Goal: Information Seeking & Learning: Learn about a topic

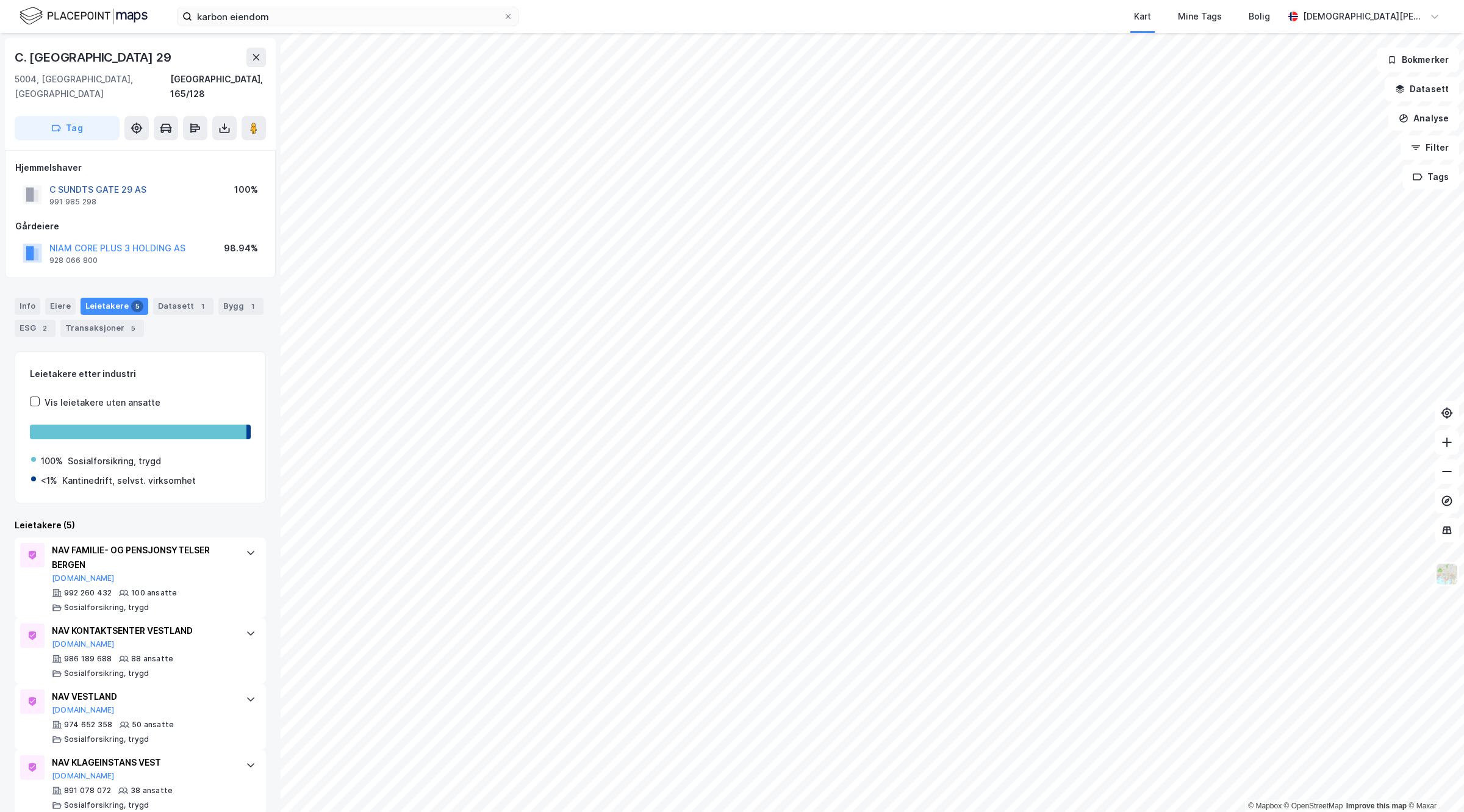
click at [0, 0] on button "C SUNDTS GATE 29 AS" at bounding box center [0, 0] width 0 height 0
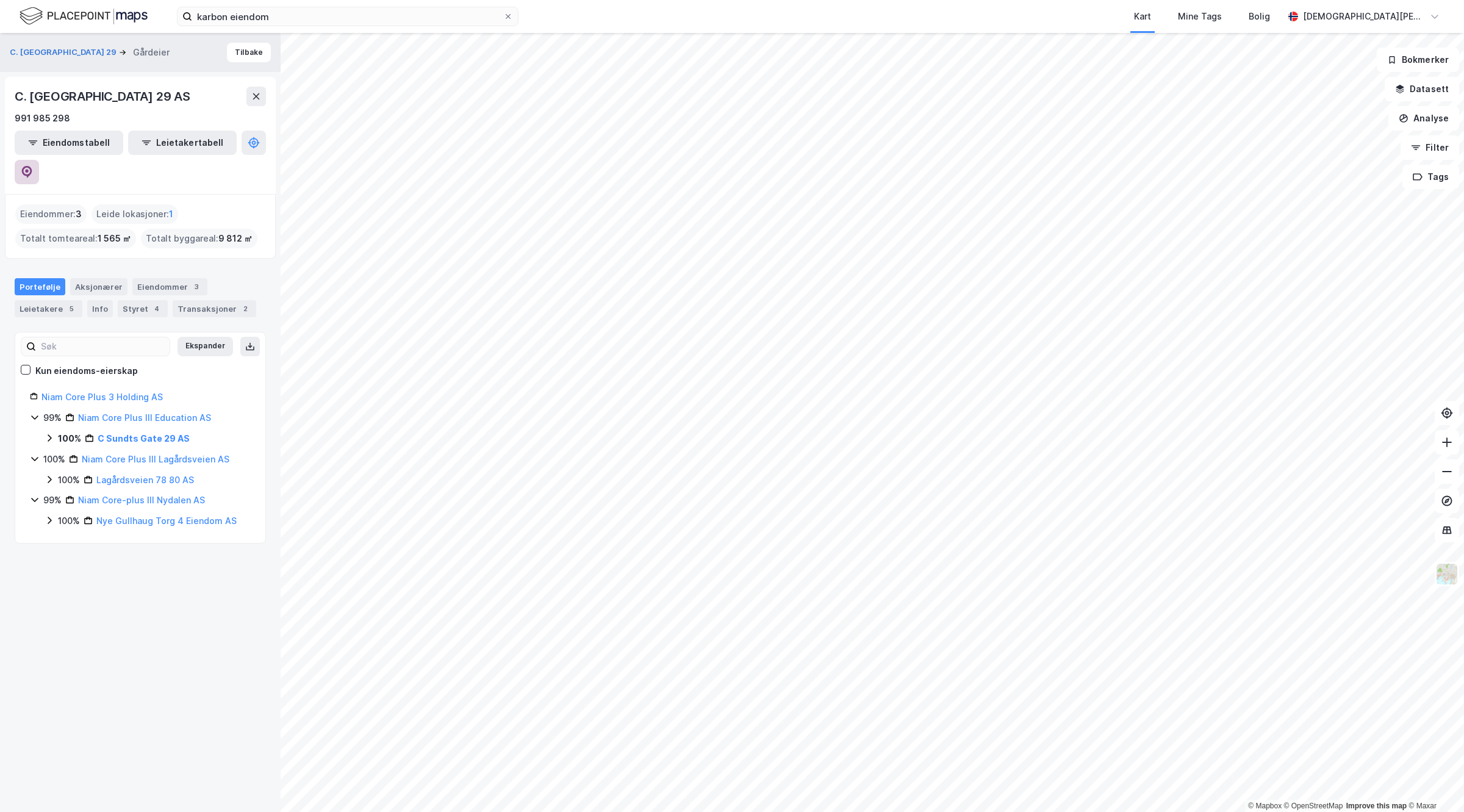
click at [39, 160] on button at bounding box center [27, 172] width 25 height 25
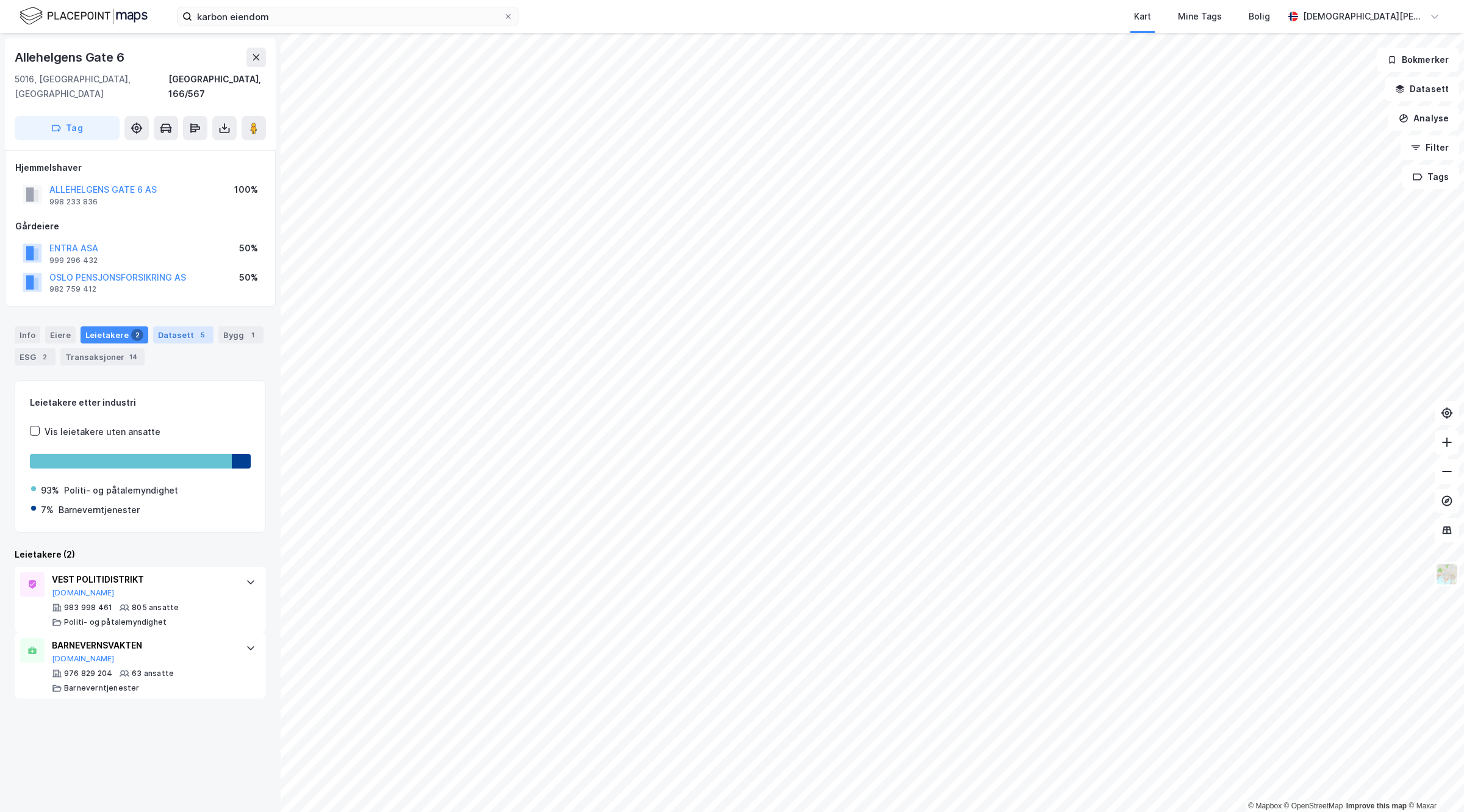
click at [202, 327] on div "Datasett 5" at bounding box center [184, 335] width 61 height 17
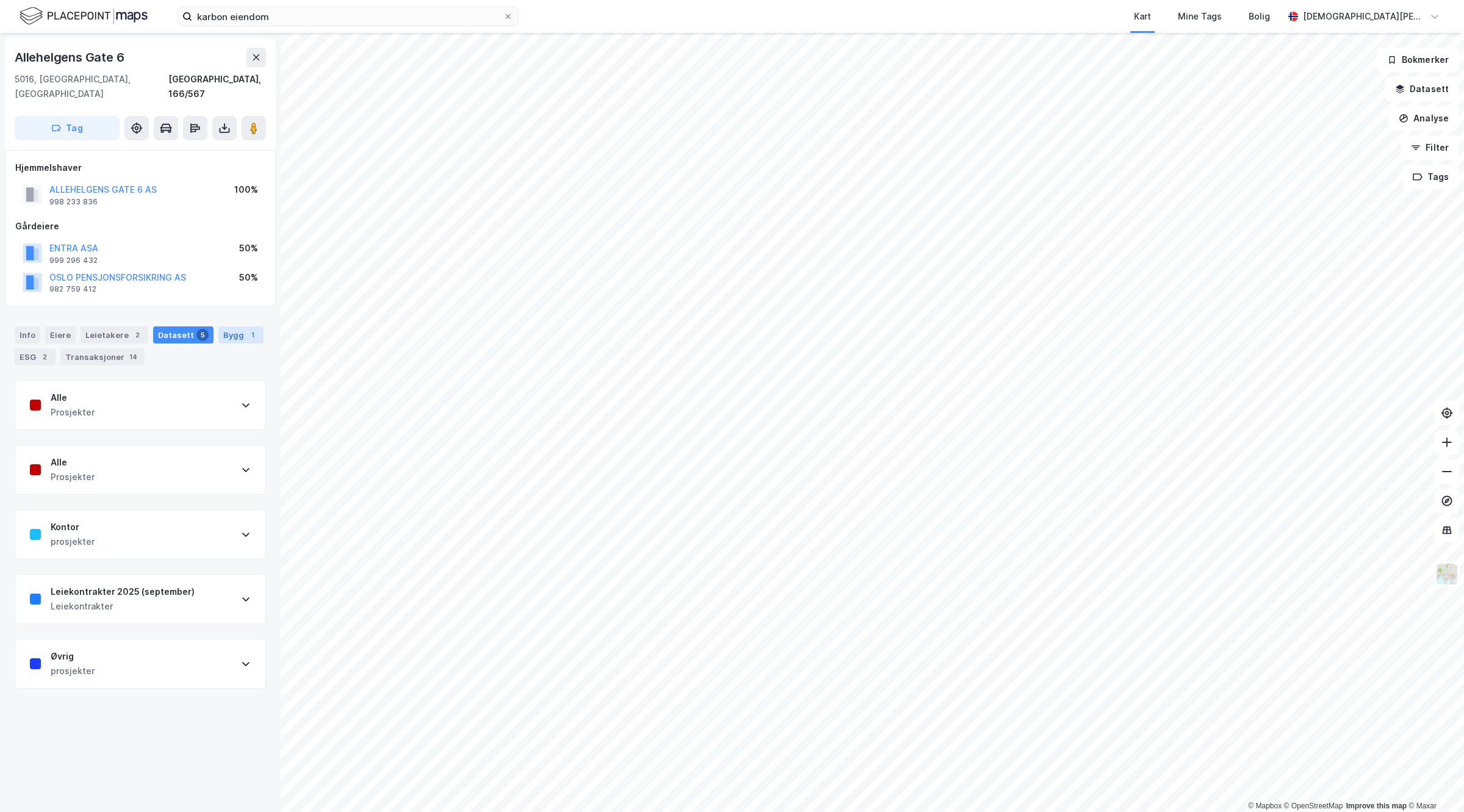
click at [219, 327] on div "Bygg 1" at bounding box center [241, 335] width 45 height 17
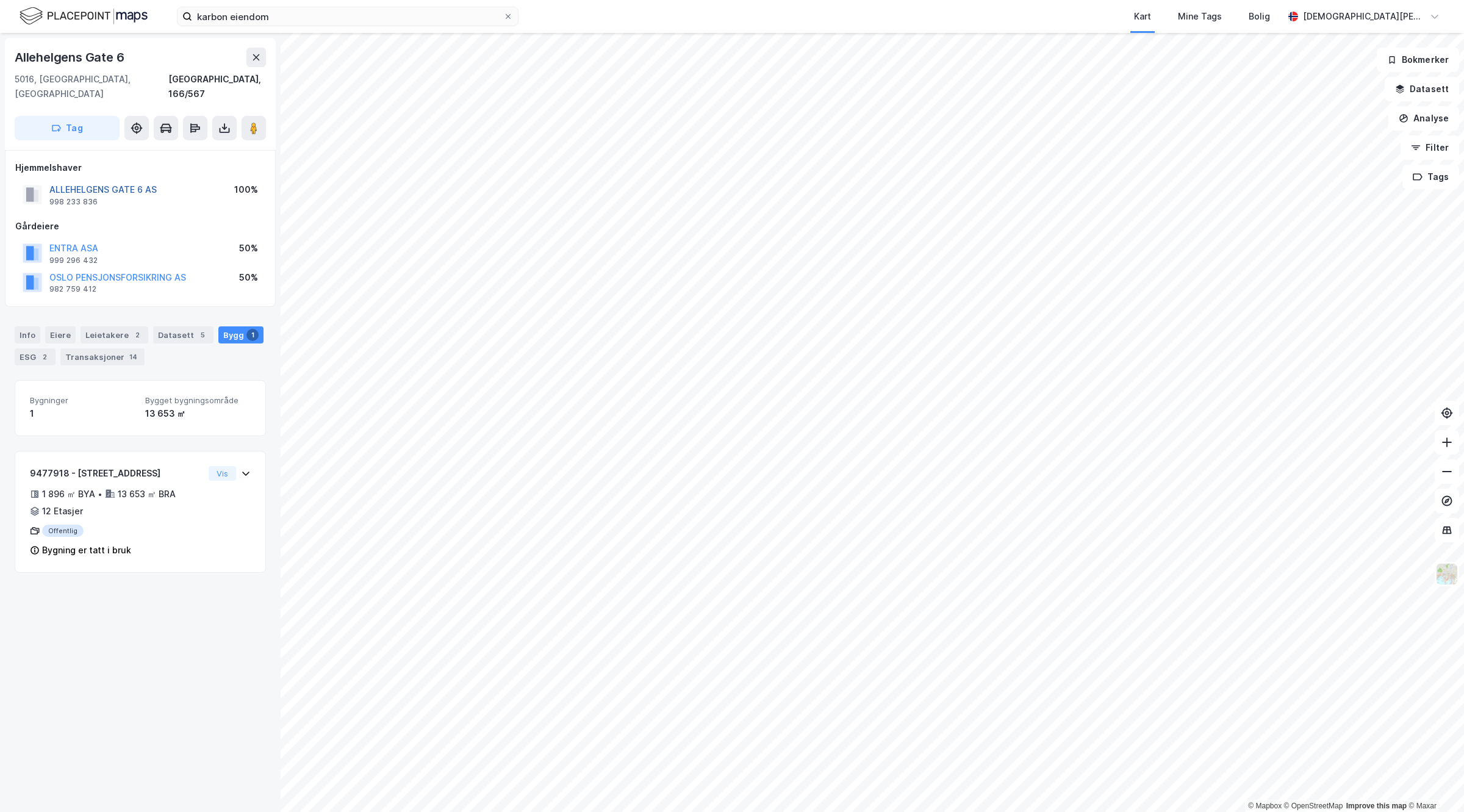
click at [0, 0] on button "ALLEHELGENS GATE 6 AS" at bounding box center [0, 0] width 0 height 0
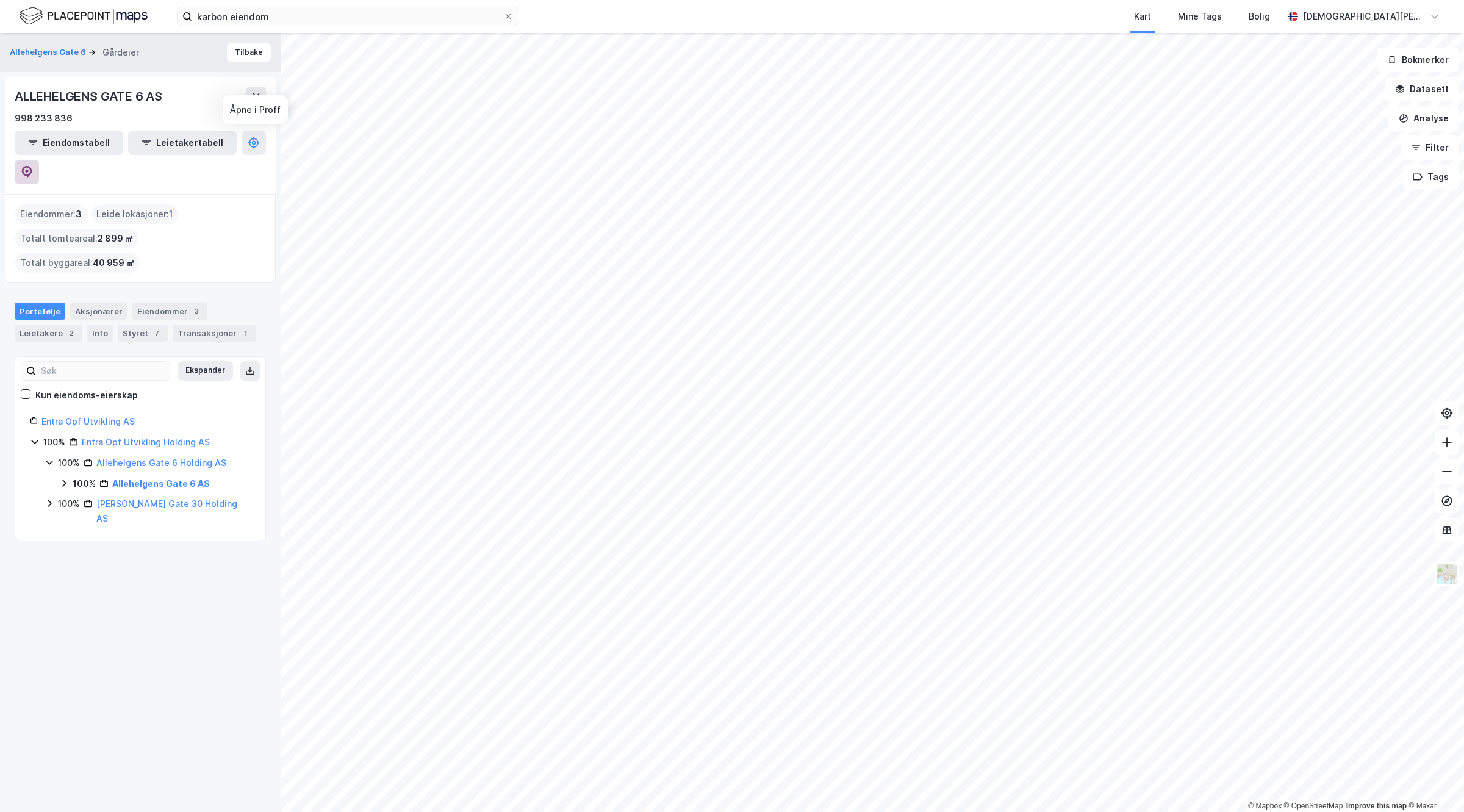
click at [39, 160] on button at bounding box center [27, 172] width 25 height 25
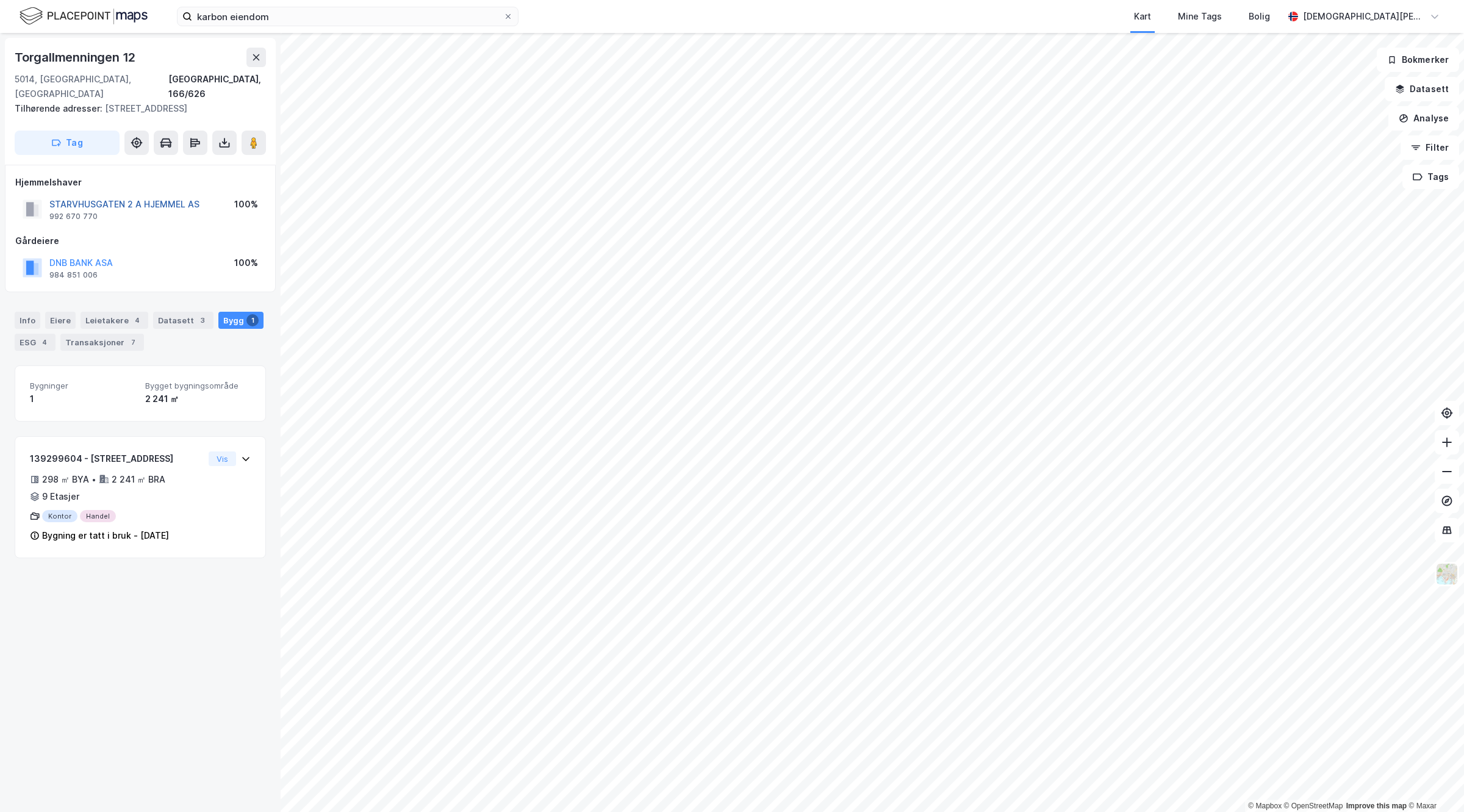
click at [0, 0] on button "STARVHUSGATEN 2 A HJEMMEL AS" at bounding box center [0, 0] width 0 height 0
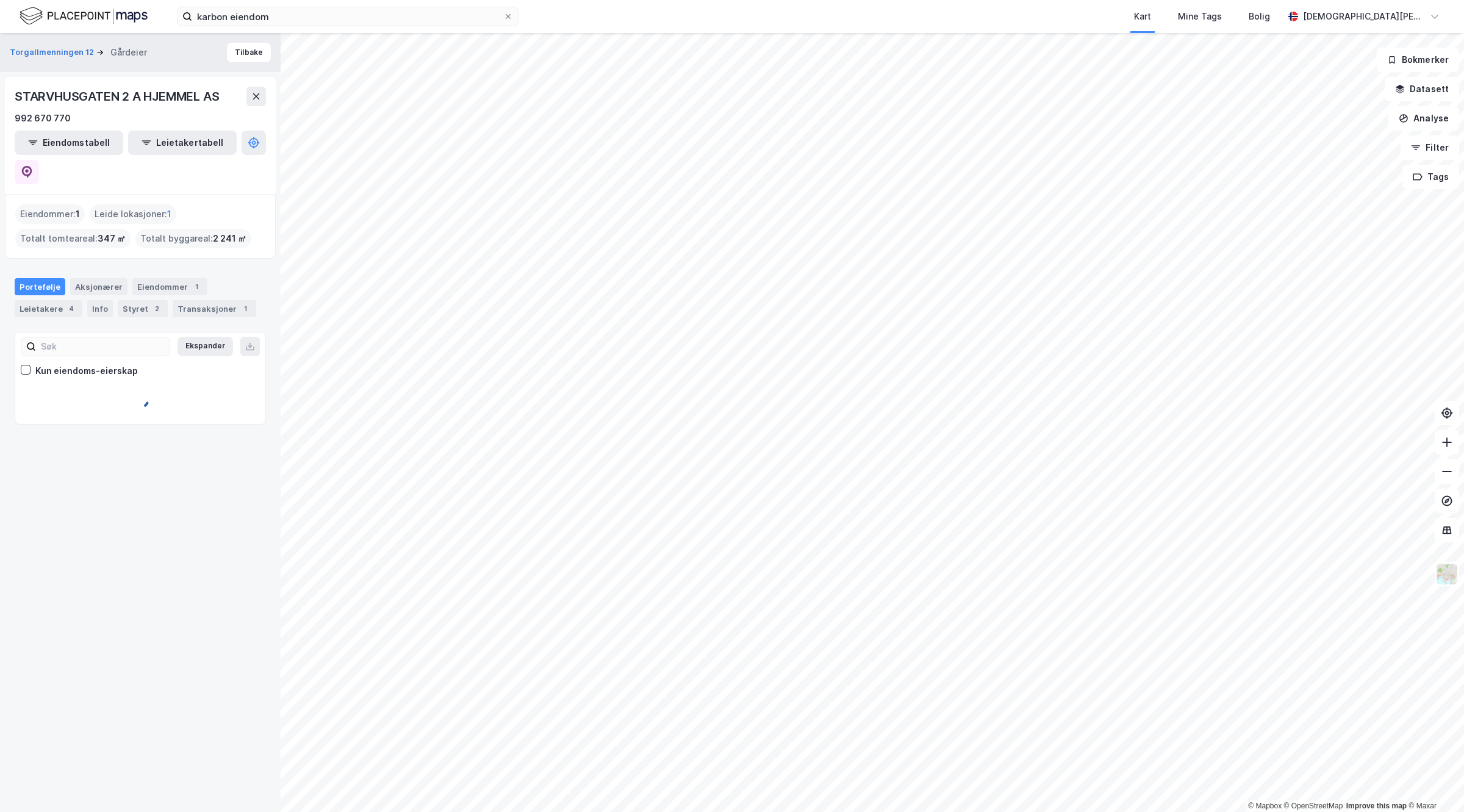
click at [261, 155] on div "STARVHUSGATEN 2 A HJEMMEL AS 992 670 770 Eiendomstabell Leietakertabell" at bounding box center [140, 135] width 271 height 117
click at [32, 166] on icon at bounding box center [27, 171] width 10 height 12
